Goal: Task Accomplishment & Management: Use online tool/utility

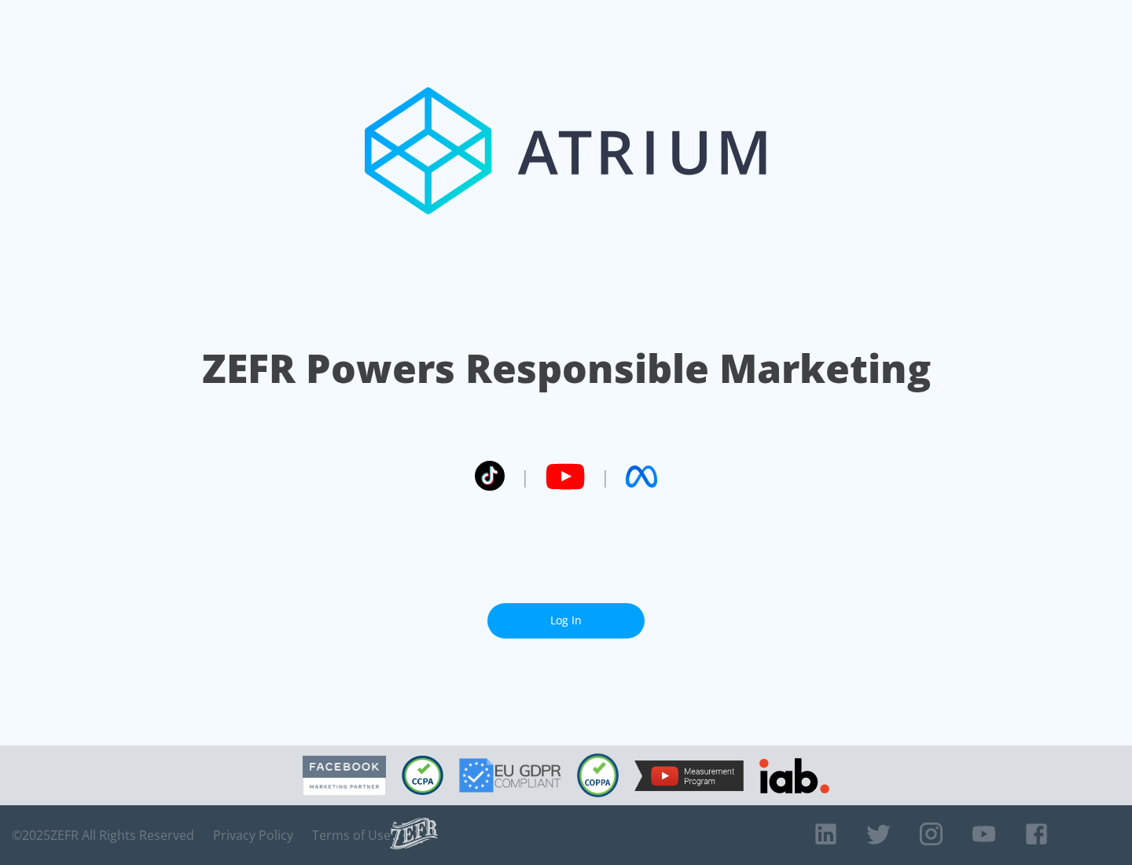
click at [566, 620] on link "Log In" at bounding box center [566, 620] width 157 height 35
